Goal: Task Accomplishment & Management: Complete application form

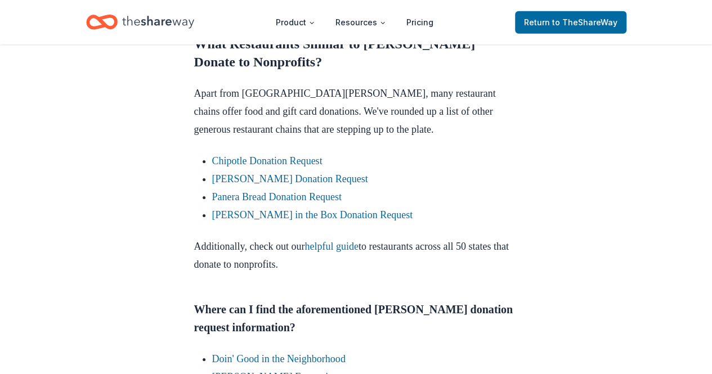
scroll to position [1767, 0]
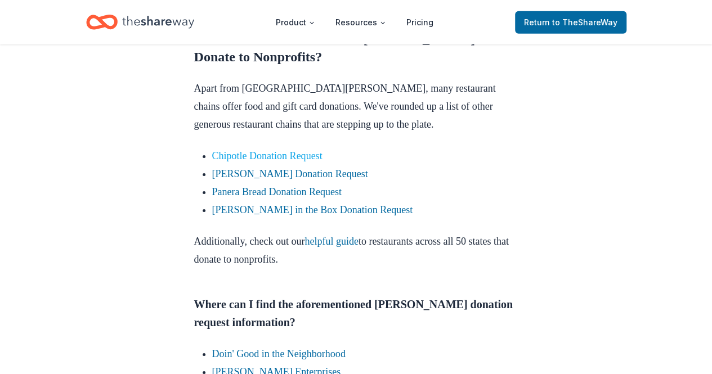
click at [237, 158] on link "Chipotle Donation Request" at bounding box center [267, 155] width 110 height 11
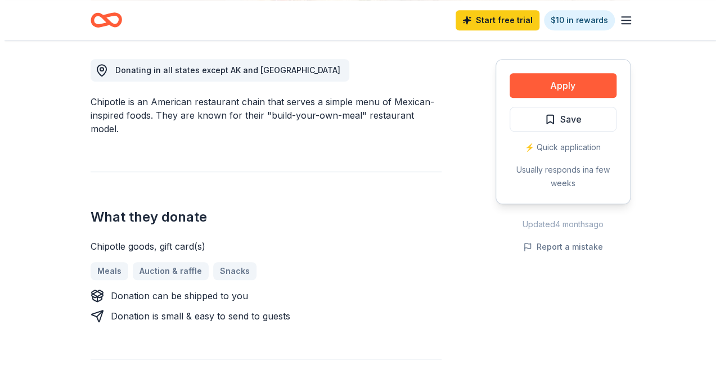
scroll to position [288, 0]
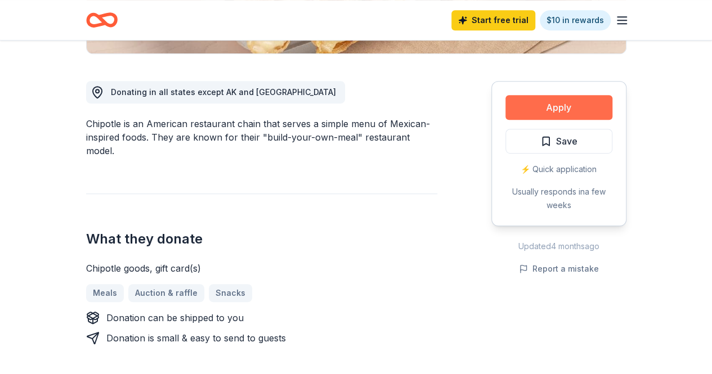
click at [554, 106] on button "Apply" at bounding box center [558, 107] width 107 height 25
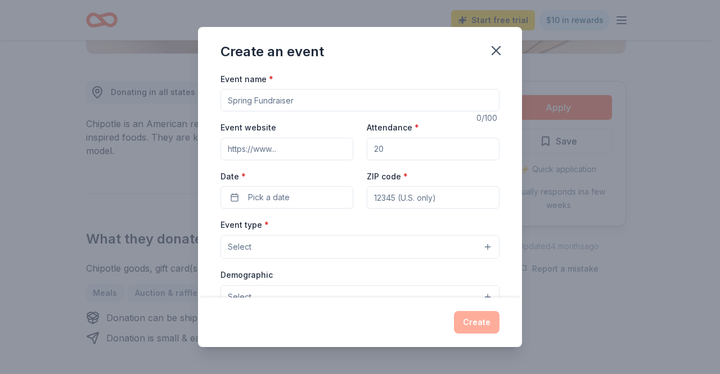
click at [386, 104] on input "Event name *" at bounding box center [360, 100] width 279 height 23
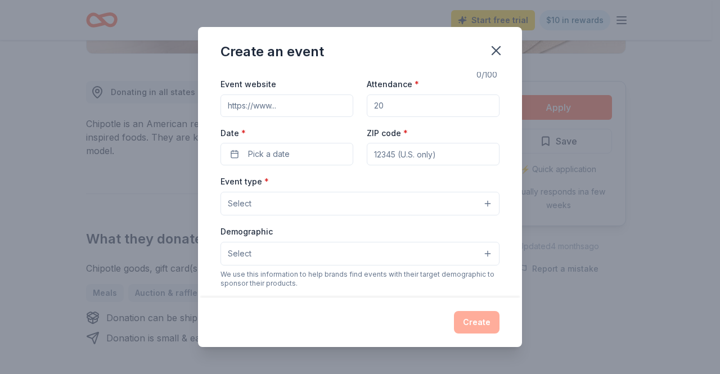
scroll to position [0, 0]
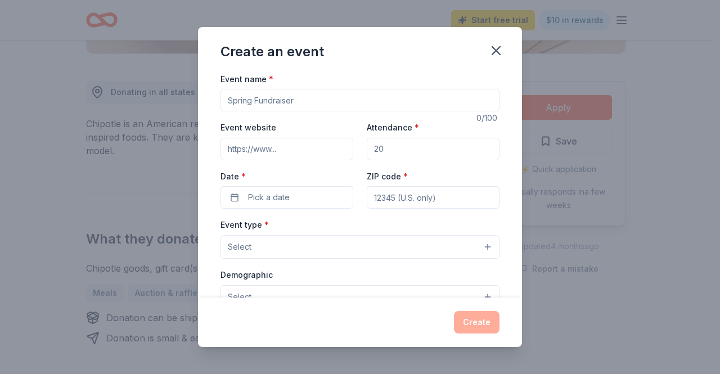
click at [262, 100] on input "Event name *" at bounding box center [360, 100] width 279 height 23
click at [234, 102] on input "Event name *" at bounding box center [360, 100] width 279 height 23
click at [254, 102] on input "Parent Engagement" at bounding box center [360, 100] width 279 height 23
click at [306, 97] on input "Parent "Engagement" at bounding box center [360, 100] width 279 height 23
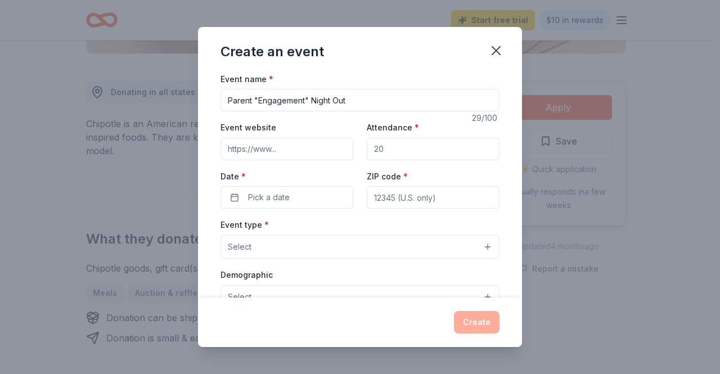
type input "Parent "Engagement" Night Out"
click at [261, 147] on input "Event website" at bounding box center [287, 149] width 133 height 23
type input "www.thedorseyschool.com"
click at [416, 146] on input "Attendance *" at bounding box center [433, 149] width 133 height 23
type input "50"
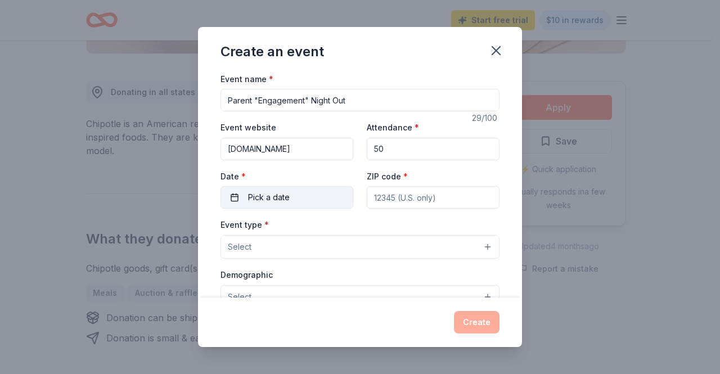
click at [280, 195] on span "Pick a date" at bounding box center [269, 198] width 42 height 14
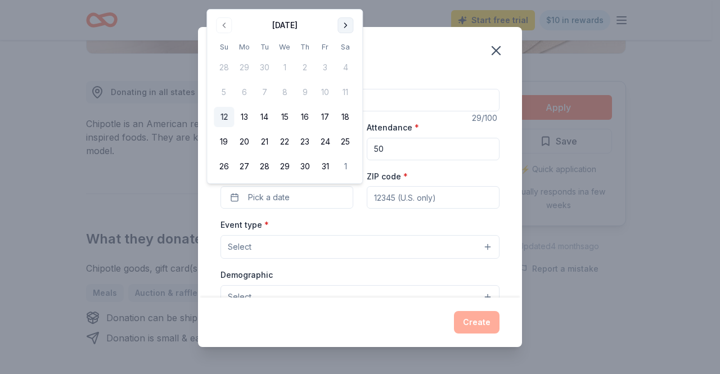
click at [347, 25] on button "Go to next month" at bounding box center [346, 25] width 16 height 16
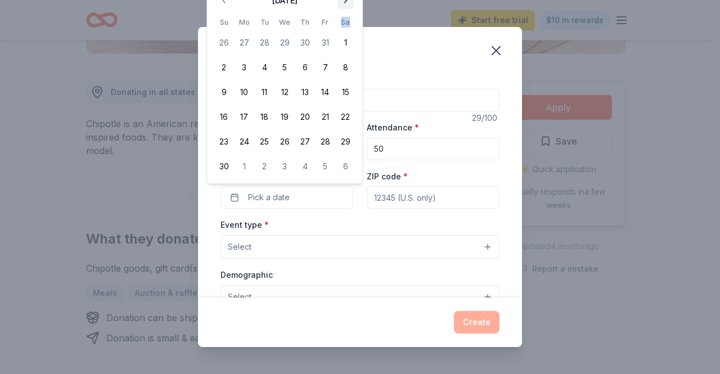
click at [347, 25] on th "Sa" at bounding box center [345, 22] width 20 height 12
click at [347, 2] on button "Go to next month" at bounding box center [346, 1] width 16 height 16
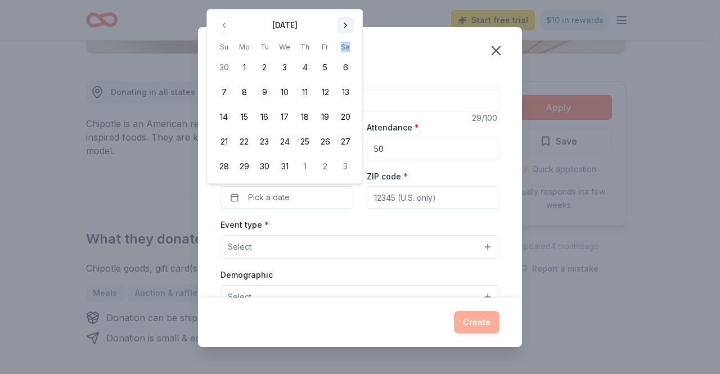
click at [347, 25] on button "Go to next month" at bounding box center [346, 25] width 16 height 16
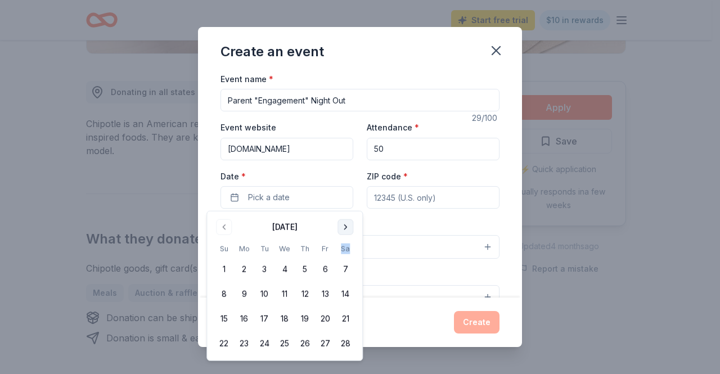
click at [346, 228] on button "Go to next month" at bounding box center [346, 227] width 16 height 16
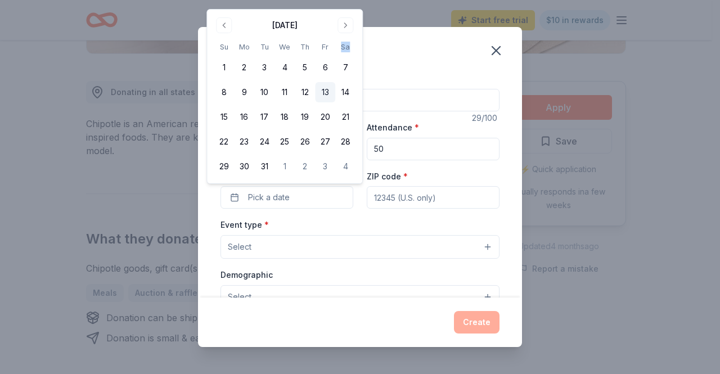
click at [328, 95] on button "13" at bounding box center [325, 92] width 20 height 20
click at [441, 202] on input "ZIP code *" at bounding box center [433, 197] width 133 height 23
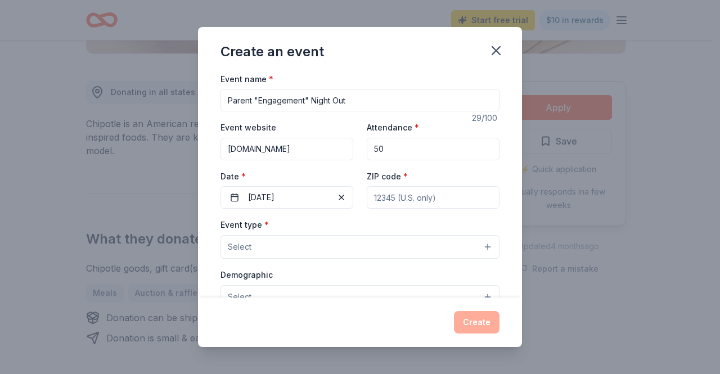
type input "11205"
type input "51 Saint Edwards Street"
type input "ROOM 111/Ms. Bey (CSD)"
click at [254, 250] on button "Select" at bounding box center [360, 247] width 279 height 24
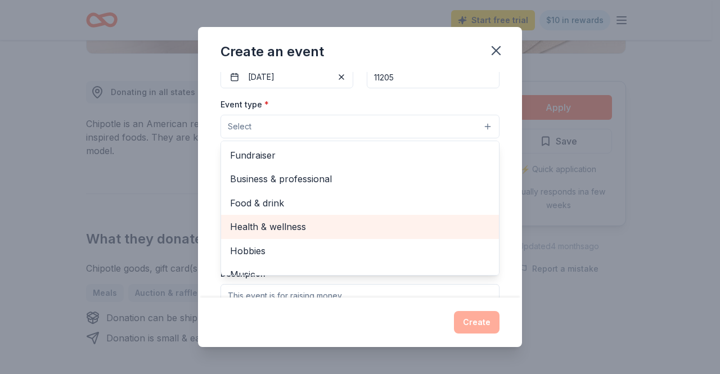
click at [293, 226] on span "Health & wellness" at bounding box center [360, 226] width 260 height 15
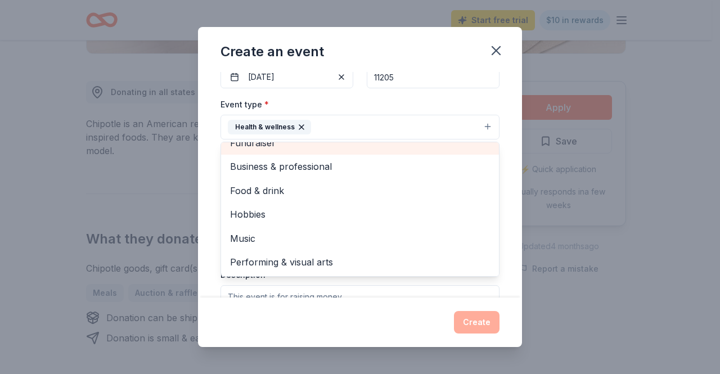
scroll to position [2, 0]
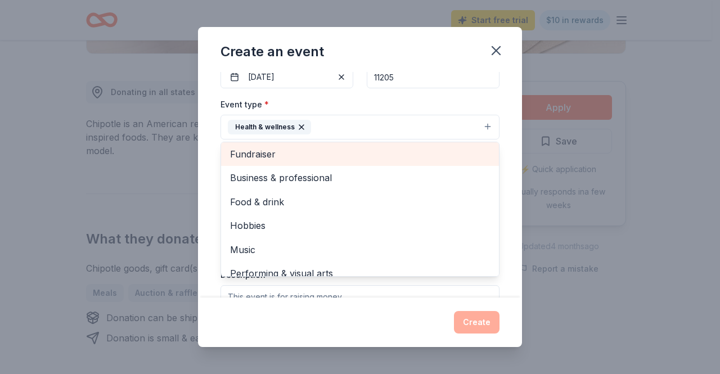
click at [271, 147] on span "Fundraiser" at bounding box center [360, 154] width 260 height 15
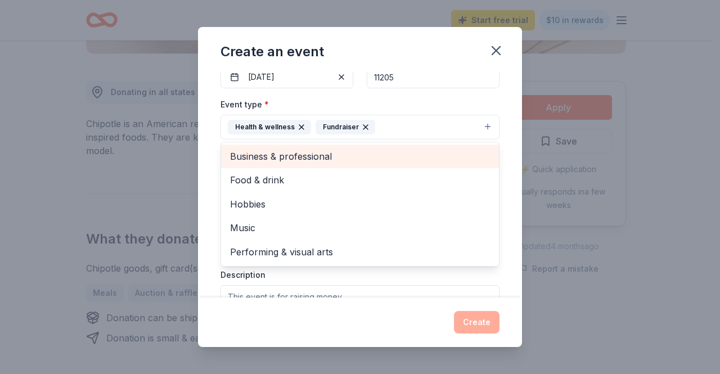
scroll to position [0, 0]
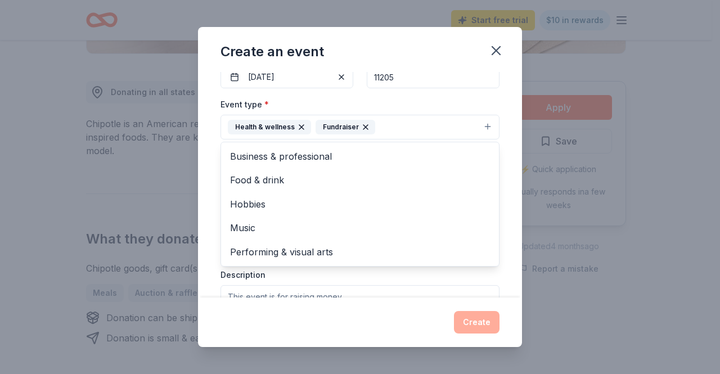
click at [503, 193] on div "Event name * Parent "Engagement" Night Out 29 /100 Event website www.thedorseys…" at bounding box center [360, 185] width 324 height 226
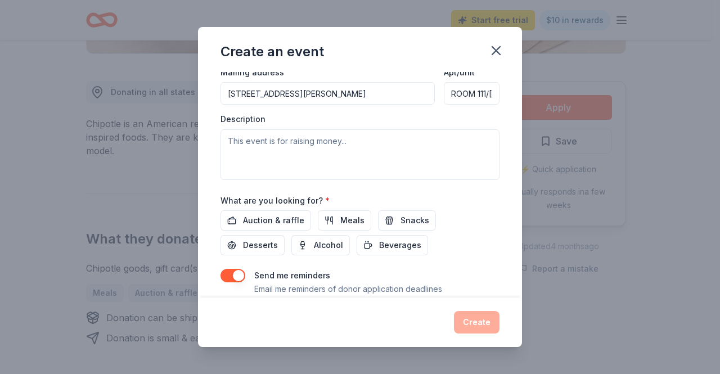
scroll to position [242, 0]
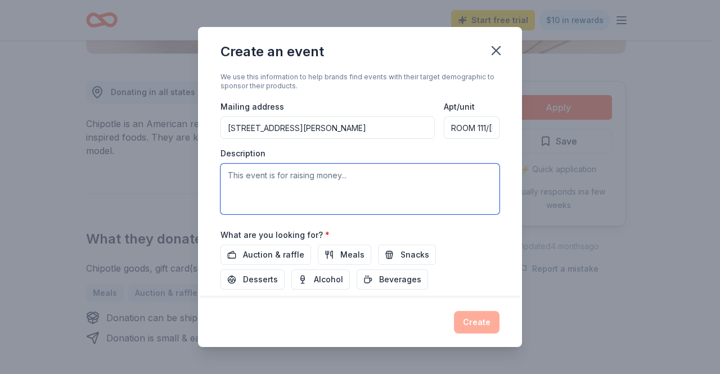
click at [230, 174] on textarea at bounding box center [360, 189] width 279 height 51
click at [234, 177] on textarea "AFundraising Parent" at bounding box center [360, 189] width 279 height 51
click at [313, 174] on textarea "A Fundraising Parent" at bounding box center [360, 189] width 279 height 51
click at [350, 175] on textarea "A Fundraising Parent engagemnet" at bounding box center [360, 189] width 279 height 51
click at [373, 176] on textarea "A Fundraising Parent engagement" at bounding box center [360, 189] width 279 height 51
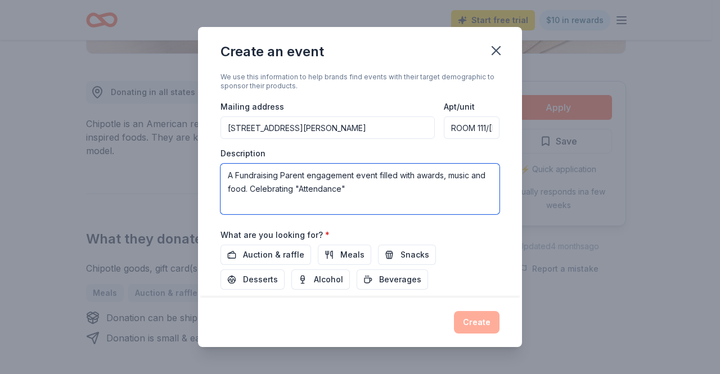
click at [308, 186] on textarea "A Fundraising Parent engagement event filled with awards, music and food. Celeb…" at bounding box center [360, 189] width 279 height 51
click at [383, 189] on textarea "A Fundraising Parent engagement event filled with awards, music and food. Celeb…" at bounding box center [360, 189] width 279 height 51
click at [396, 188] on textarea "A Fundraising Parent engagement event filled with awards, music and food. Celeb…" at bounding box center [360, 189] width 279 height 51
click at [408, 186] on textarea "A Fundraising Parent engagement event filled with awards, music and food. Celeb…" at bounding box center [360, 189] width 279 height 51
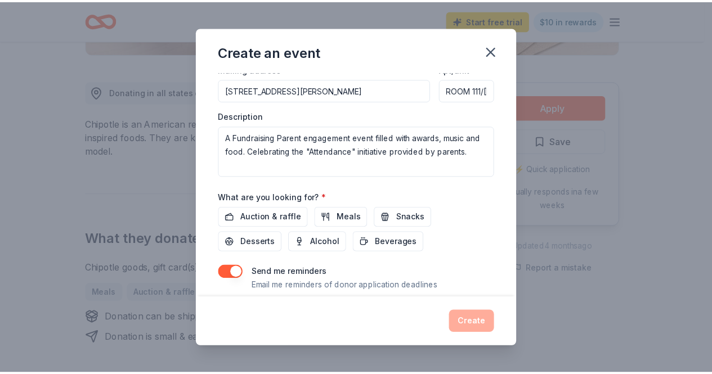
scroll to position [310, 0]
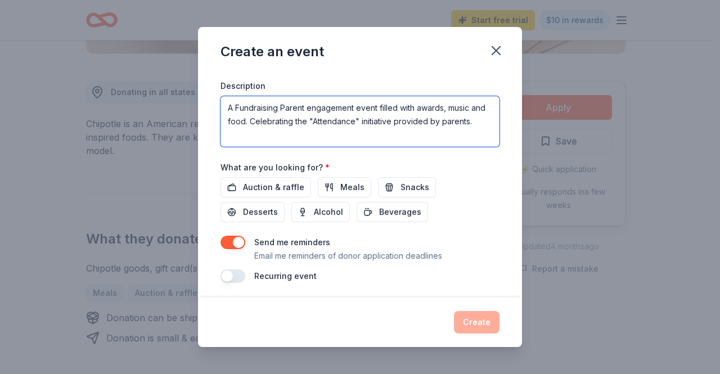
click at [228, 119] on textarea "A Fundraising Parent engagement event filled with awards, music and food. Celeb…" at bounding box center [360, 121] width 279 height 51
click at [472, 106] on textarea "A Fundraising Parent engagement event filled with awards, music and food. Celeb…" at bounding box center [360, 121] width 279 height 51
type textarea "A Fundraising Parent engagement event filled with awards, music, networking, gu…"
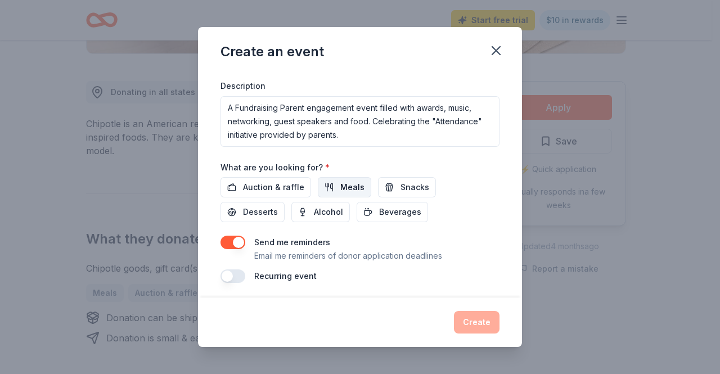
click at [344, 182] on span "Meals" at bounding box center [352, 188] width 24 height 14
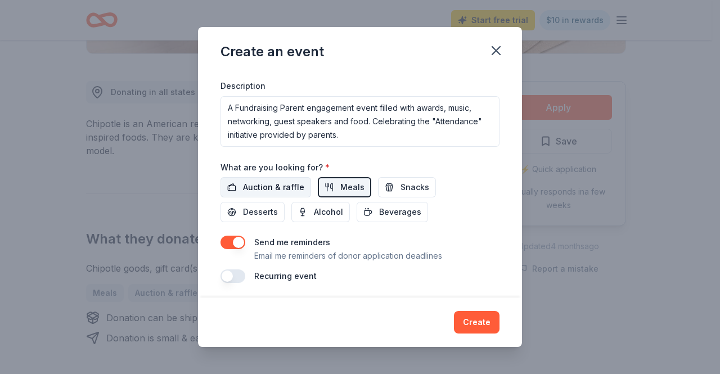
click at [266, 191] on span "Auction & raffle" at bounding box center [273, 188] width 61 height 14
click at [267, 214] on span "Desserts" at bounding box center [260, 212] width 35 height 14
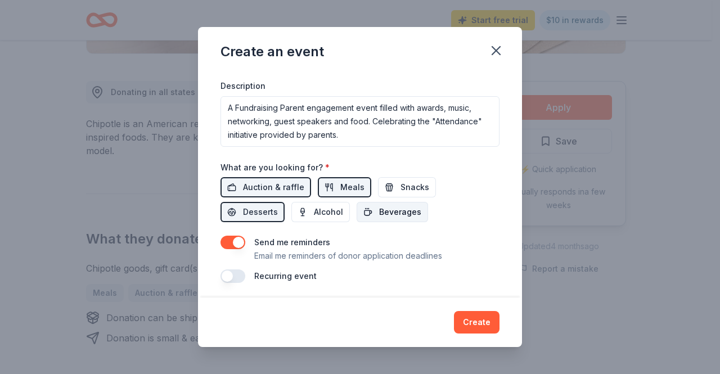
click at [385, 209] on span "Beverages" at bounding box center [400, 212] width 42 height 14
click at [261, 185] on span "Auction & raffle" at bounding box center [273, 188] width 61 height 14
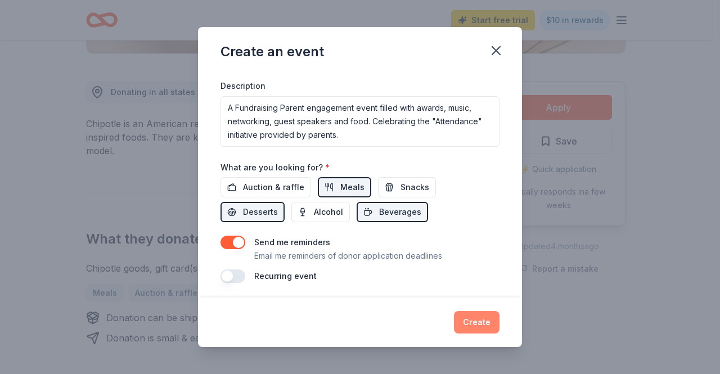
click at [479, 324] on button "Create" at bounding box center [477, 322] width 46 height 23
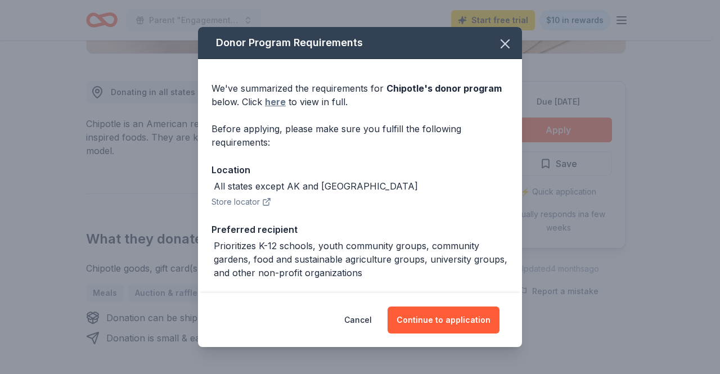
click at [273, 104] on link "here" at bounding box center [275, 102] width 21 height 14
click at [433, 320] on button "Continue to application" at bounding box center [444, 320] width 112 height 27
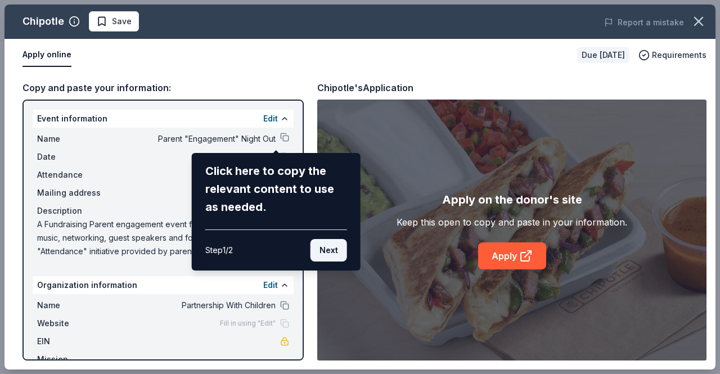
click at [322, 250] on button "Next" at bounding box center [329, 250] width 37 height 23
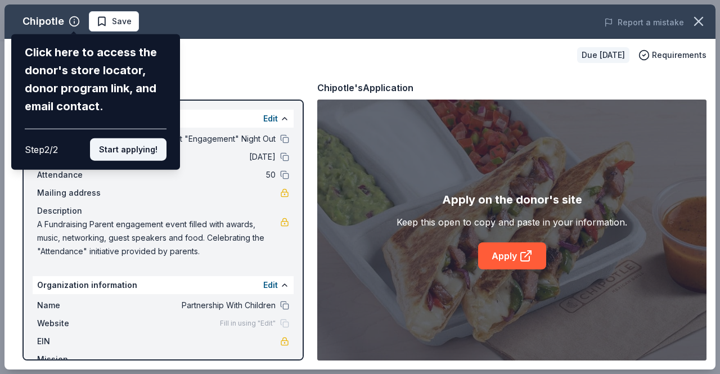
click at [120, 157] on button "Start applying!" at bounding box center [128, 149] width 77 height 23
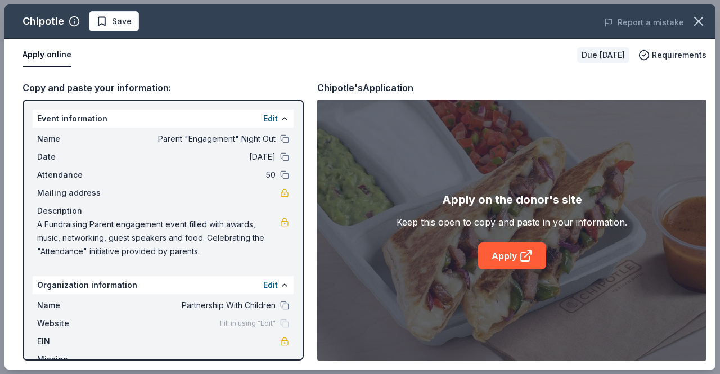
click at [270, 174] on div "Attendance 50" at bounding box center [163, 175] width 252 height 14
click at [280, 175] on button at bounding box center [284, 175] width 9 height 9
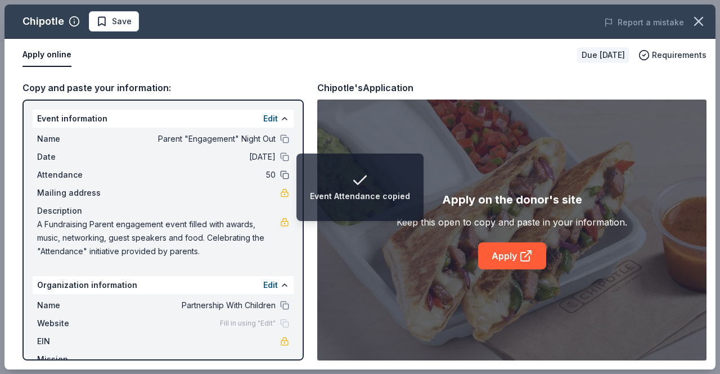
click at [280, 176] on button at bounding box center [284, 175] width 9 height 9
click at [264, 175] on span "50" at bounding box center [194, 175] width 163 height 14
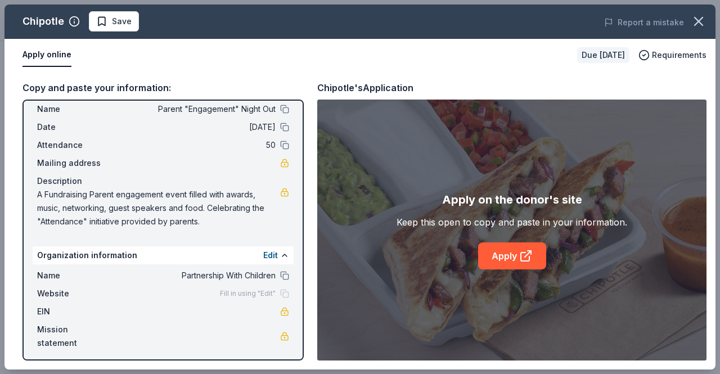
scroll to position [34, 0]
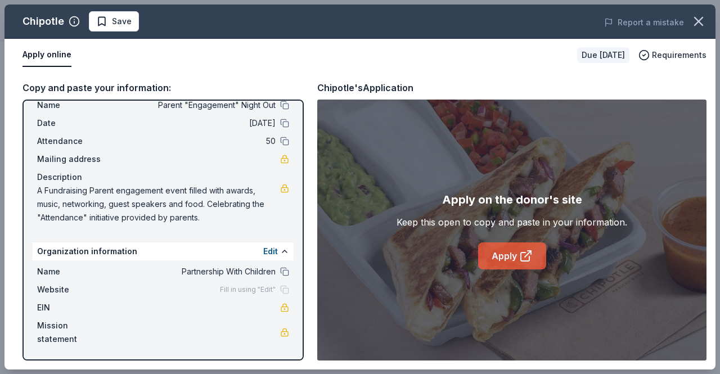
click at [503, 262] on link "Apply" at bounding box center [512, 256] width 68 height 27
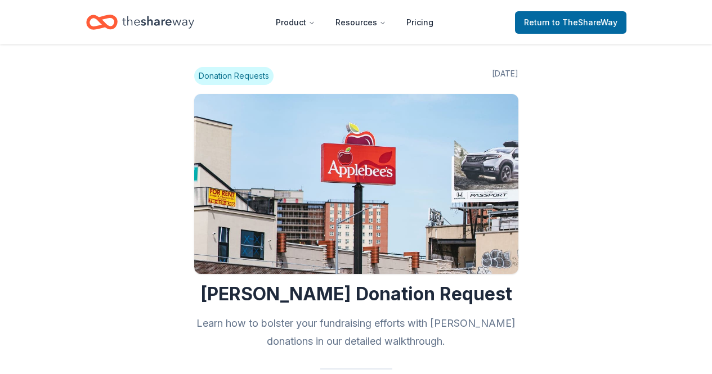
scroll to position [1767, 0]
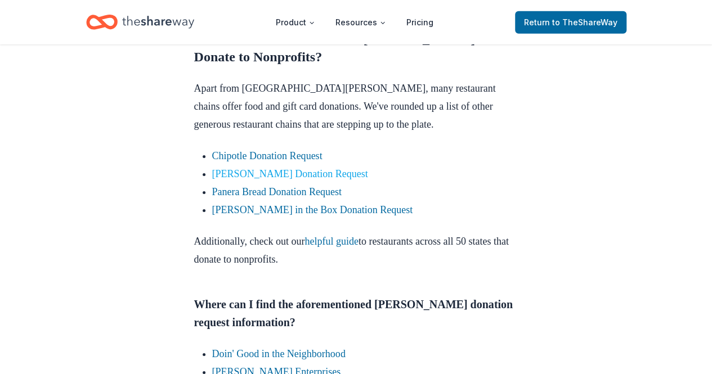
click at [263, 172] on link "McDonald's Donation Request" at bounding box center [290, 173] width 156 height 11
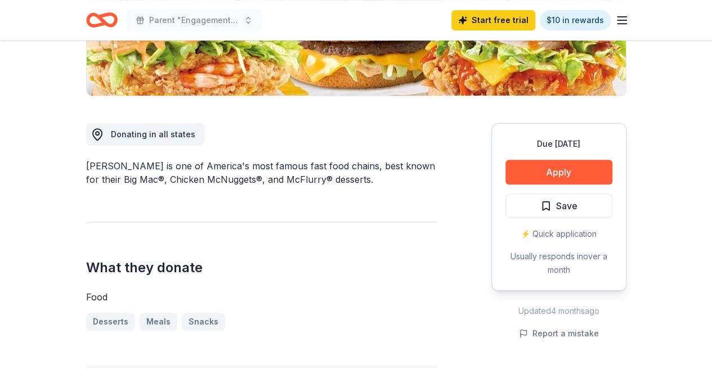
scroll to position [273, 0]
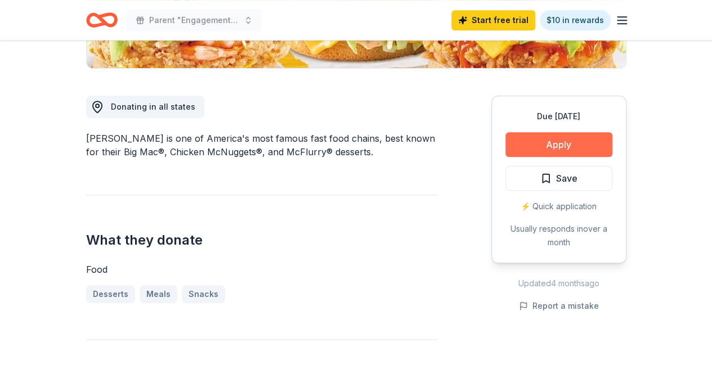
click at [553, 143] on button "Apply" at bounding box center [558, 144] width 107 height 25
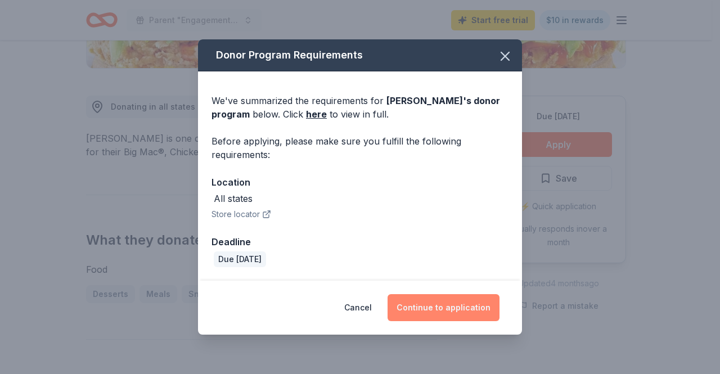
click at [446, 304] on button "Continue to application" at bounding box center [444, 307] width 112 height 27
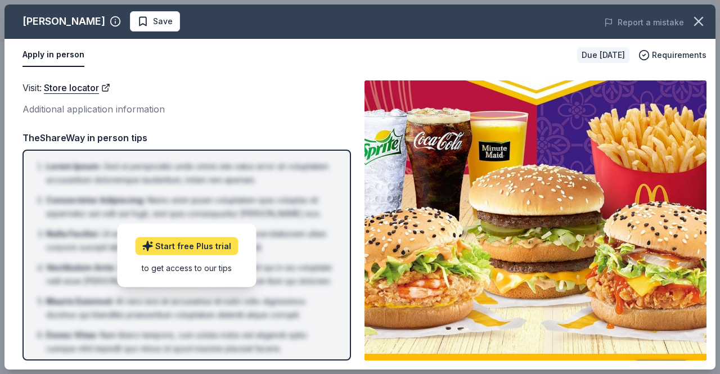
click at [194, 246] on link "Start free Plus trial" at bounding box center [186, 246] width 103 height 18
click at [711, 41] on div "McDonald's Save Report a mistake Apply in person Due in 122 days Requirements V…" at bounding box center [360, 187] width 720 height 374
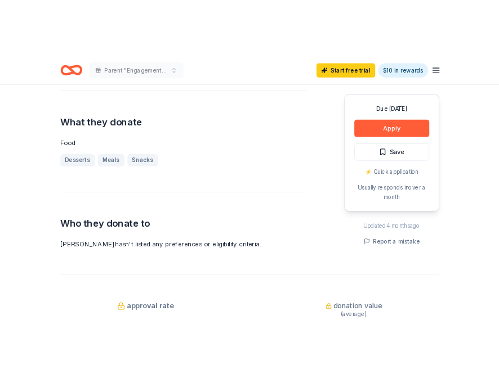
scroll to position [388, 0]
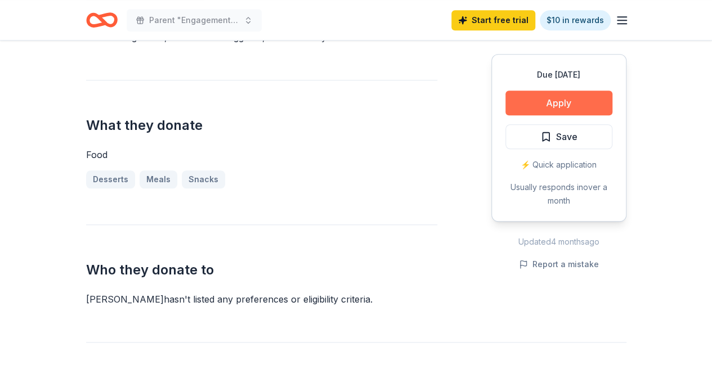
click at [580, 101] on button "Apply" at bounding box center [558, 103] width 107 height 25
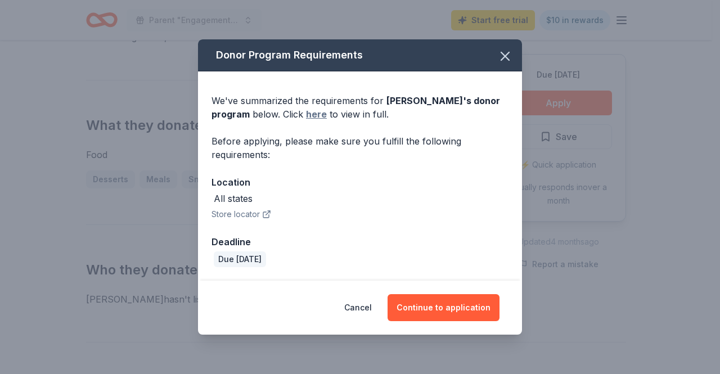
click at [321, 116] on link "here" at bounding box center [316, 114] width 21 height 14
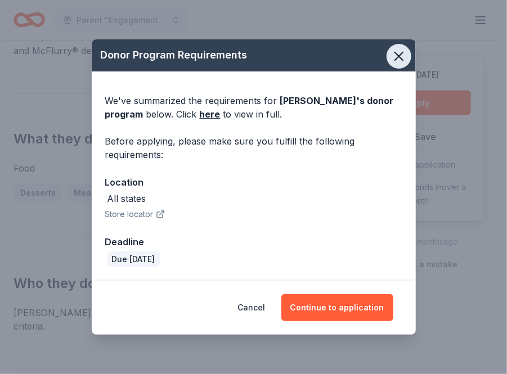
click at [406, 51] on icon "button" at bounding box center [399, 56] width 16 height 16
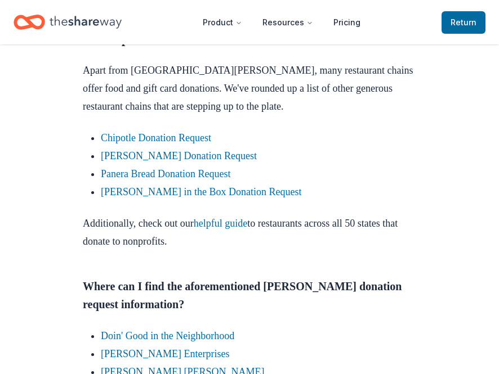
scroll to position [1767, 0]
click at [150, 173] on link "Panera Bread Donation Request" at bounding box center [165, 173] width 129 height 11
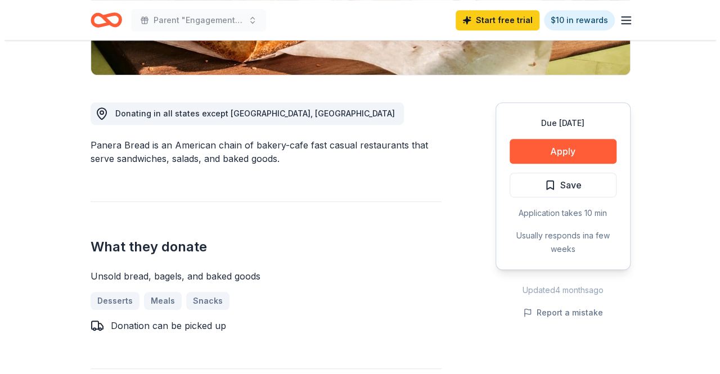
scroll to position [277, 0]
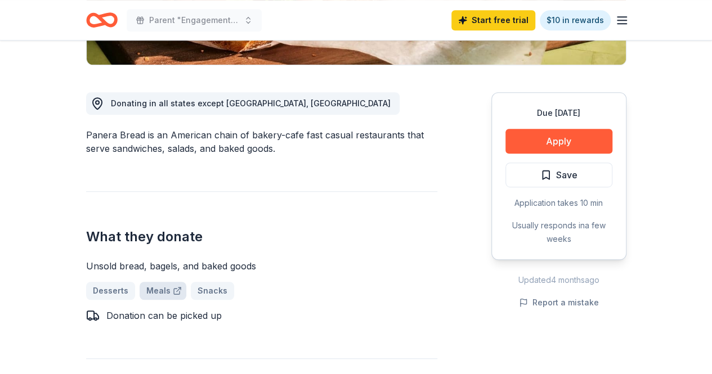
click at [147, 287] on link "Meals" at bounding box center [163, 291] width 47 height 18
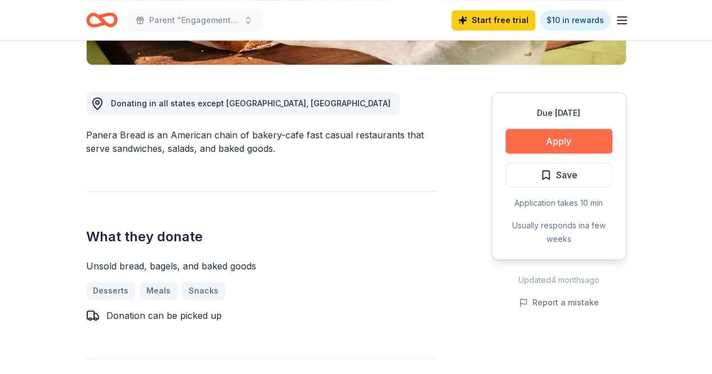
drag, startPoint x: 578, startPoint y: 143, endPoint x: 591, endPoint y: 145, distance: 13.1
click at [498, 145] on button "Apply" at bounding box center [558, 141] width 107 height 25
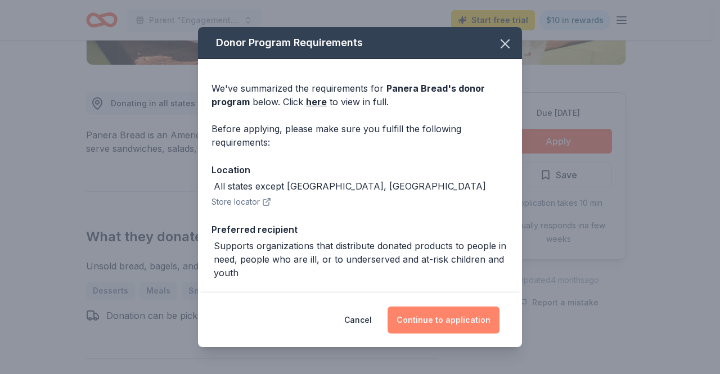
click at [451, 321] on button "Continue to application" at bounding box center [444, 320] width 112 height 27
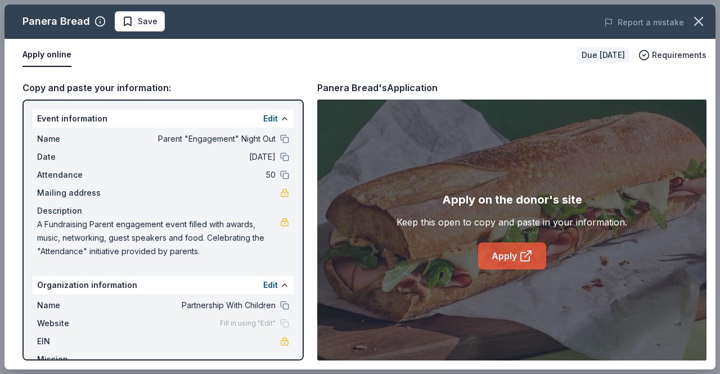
click at [498, 255] on link "Apply" at bounding box center [512, 256] width 68 height 27
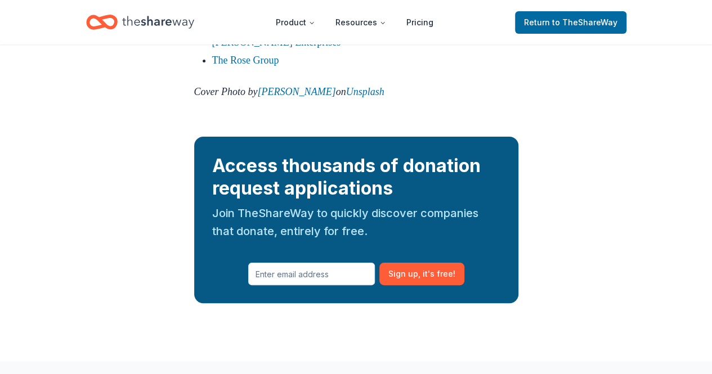
scroll to position [2135, 0]
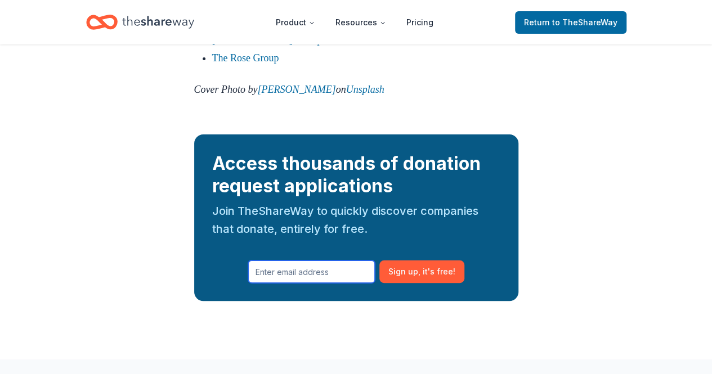
click at [326, 272] on input "text" at bounding box center [311, 272] width 127 height 23
type input "[EMAIL_ADDRESS][DOMAIN_NAME]"
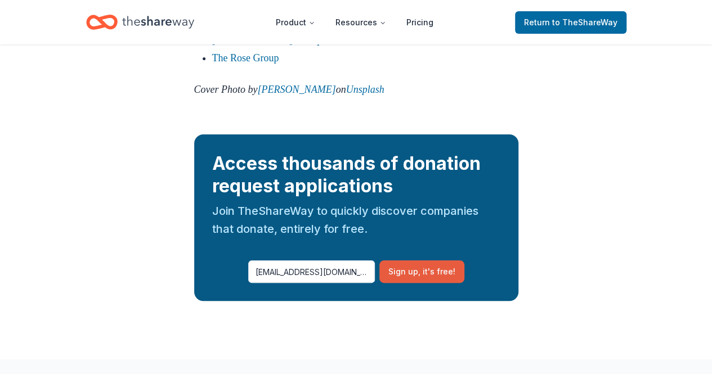
click at [418, 280] on button "Sign up , it ' s free!" at bounding box center [421, 272] width 85 height 23
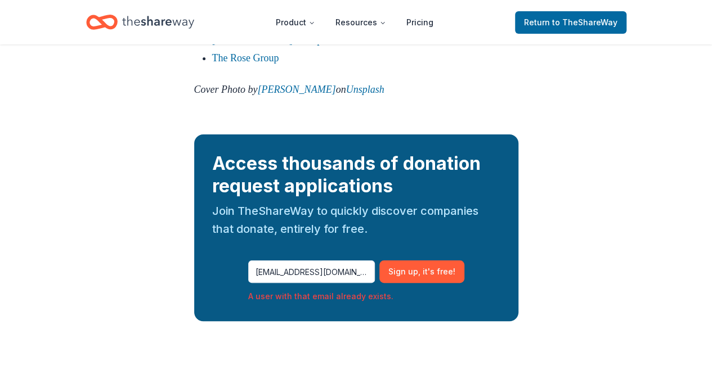
drag, startPoint x: 717, startPoint y: 322, endPoint x: 673, endPoint y: 324, distance: 44.5
click at [262, 58] on link "The Rose Group" at bounding box center [245, 57] width 67 height 11
